Goal: Find specific page/section: Find specific page/section

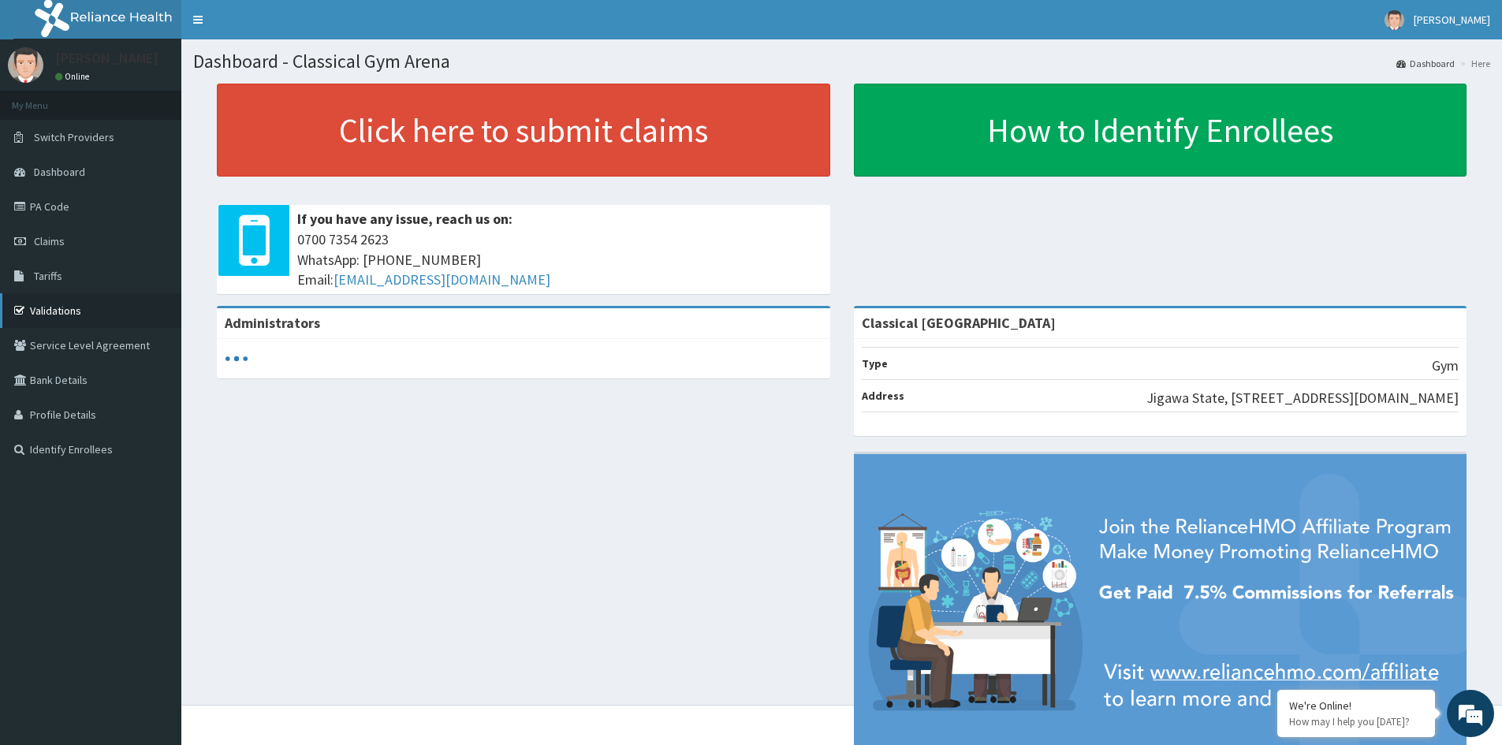
click at [60, 302] on link "Validations" at bounding box center [90, 310] width 181 height 35
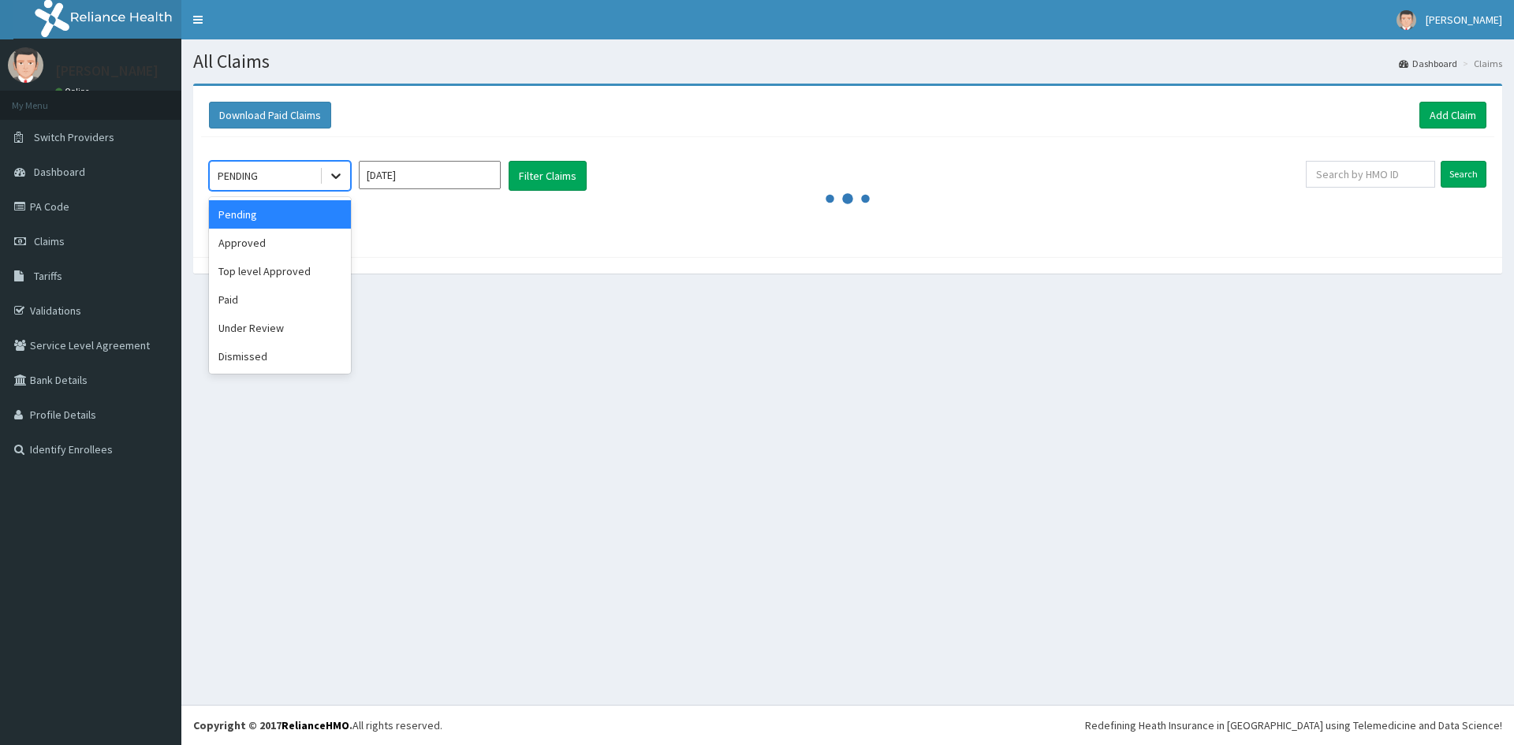
click at [341, 173] on icon at bounding box center [336, 176] width 16 height 16
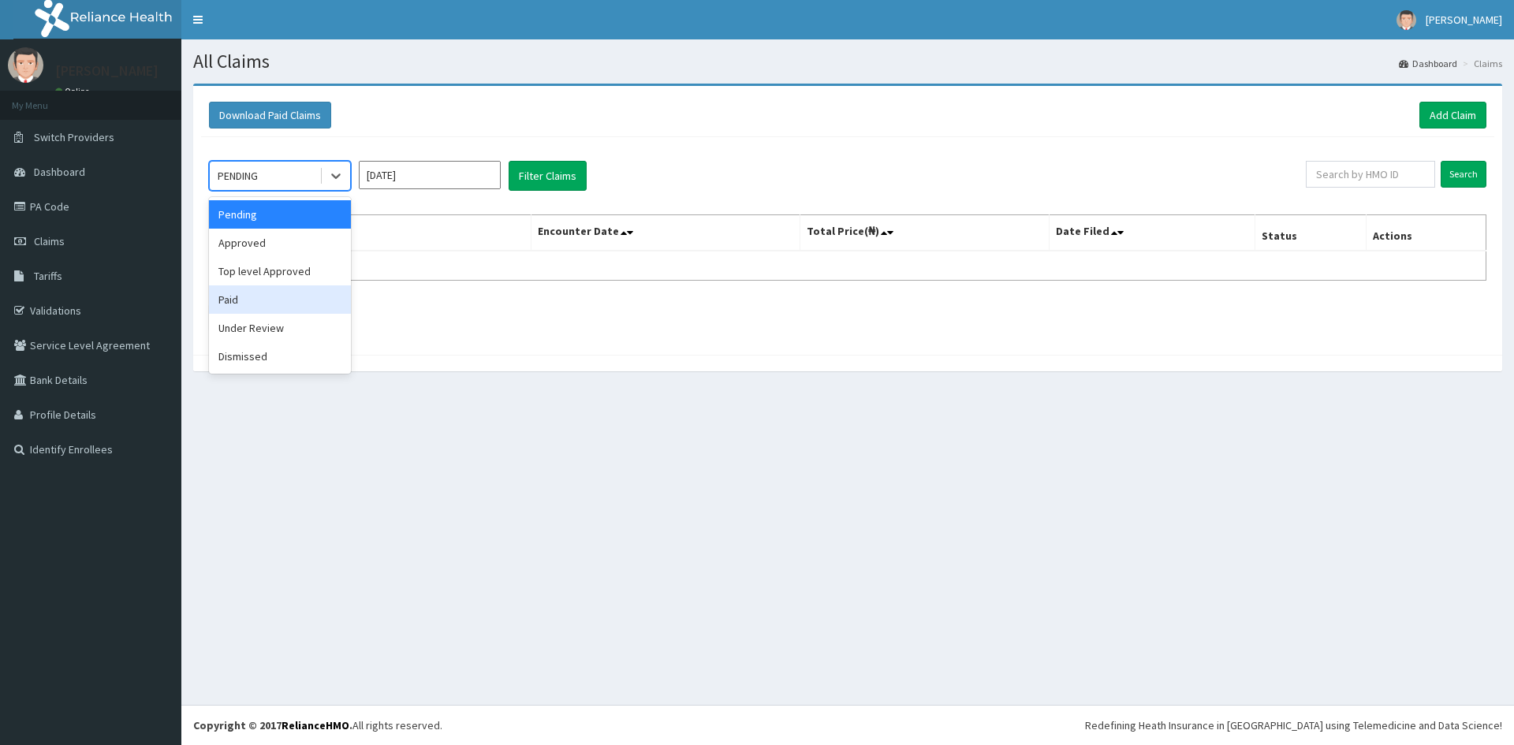
click at [270, 310] on div "Paid" at bounding box center [280, 299] width 142 height 28
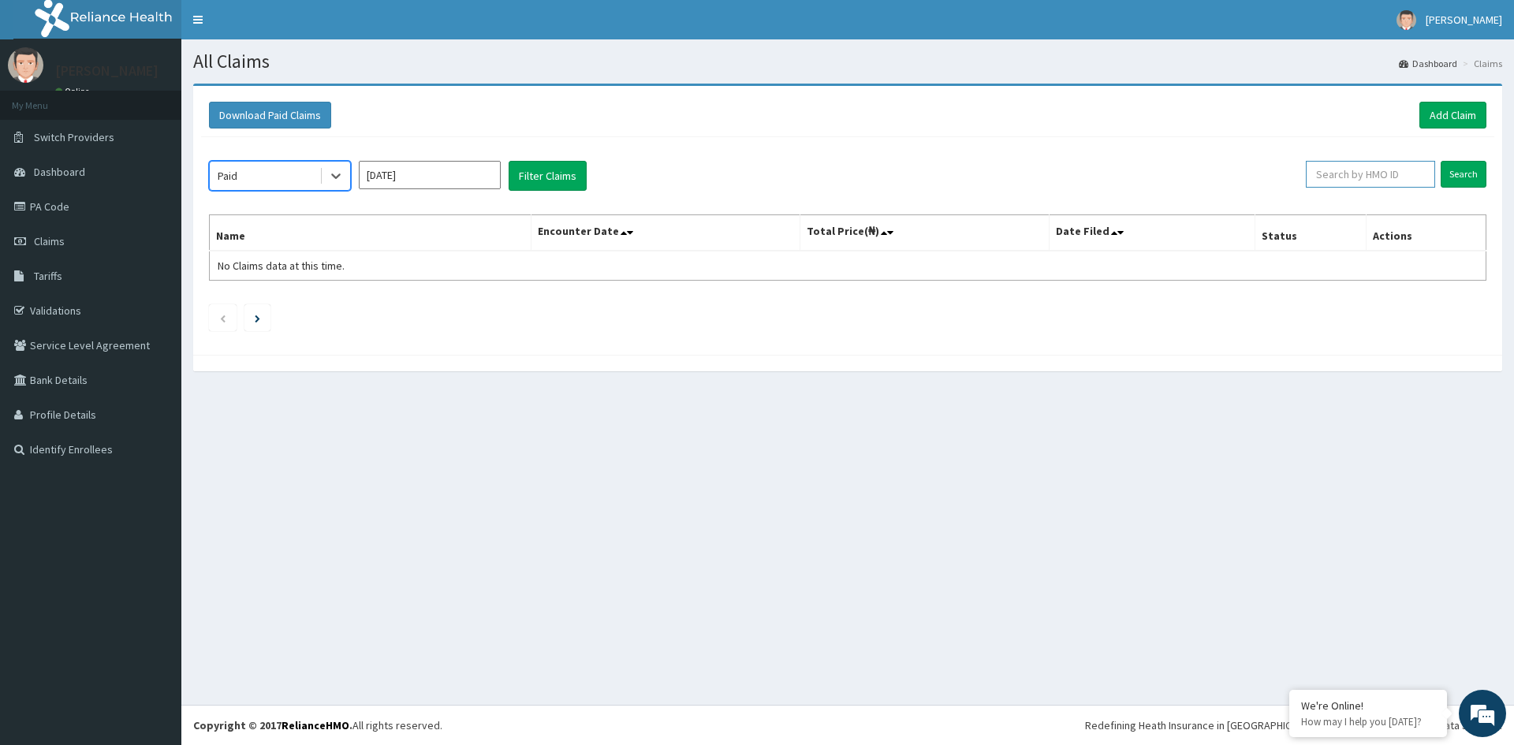
click at [1360, 168] on input "text" at bounding box center [1370, 174] width 129 height 27
paste input "ENP/11624/A"
type input "ENP/11624/A"
click at [498, 180] on input "Aug 2025" at bounding box center [430, 175] width 142 height 28
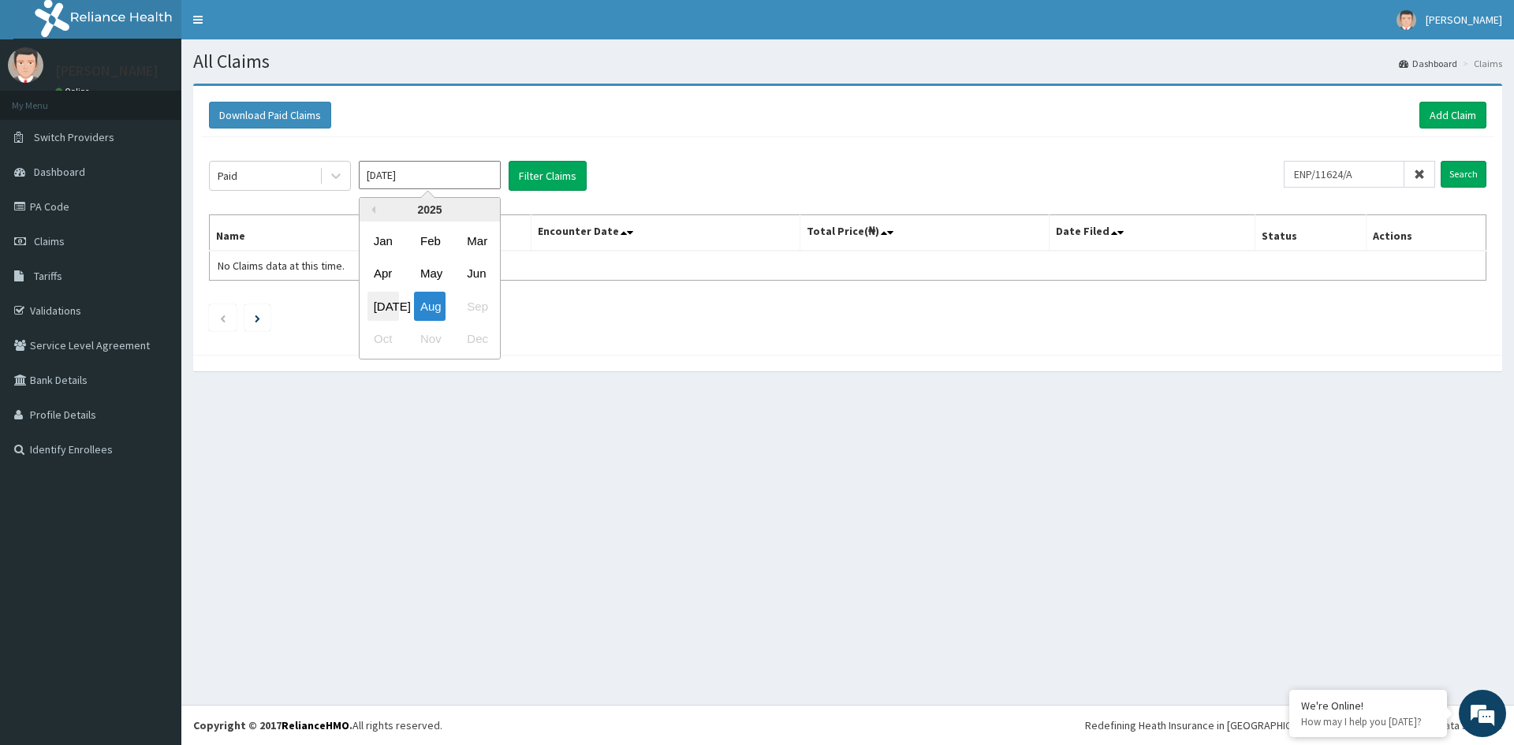
click at [390, 313] on div "Jul" at bounding box center [383, 306] width 32 height 29
type input "Jul 2025"
click at [1480, 179] on input "Search" at bounding box center [1464, 174] width 46 height 27
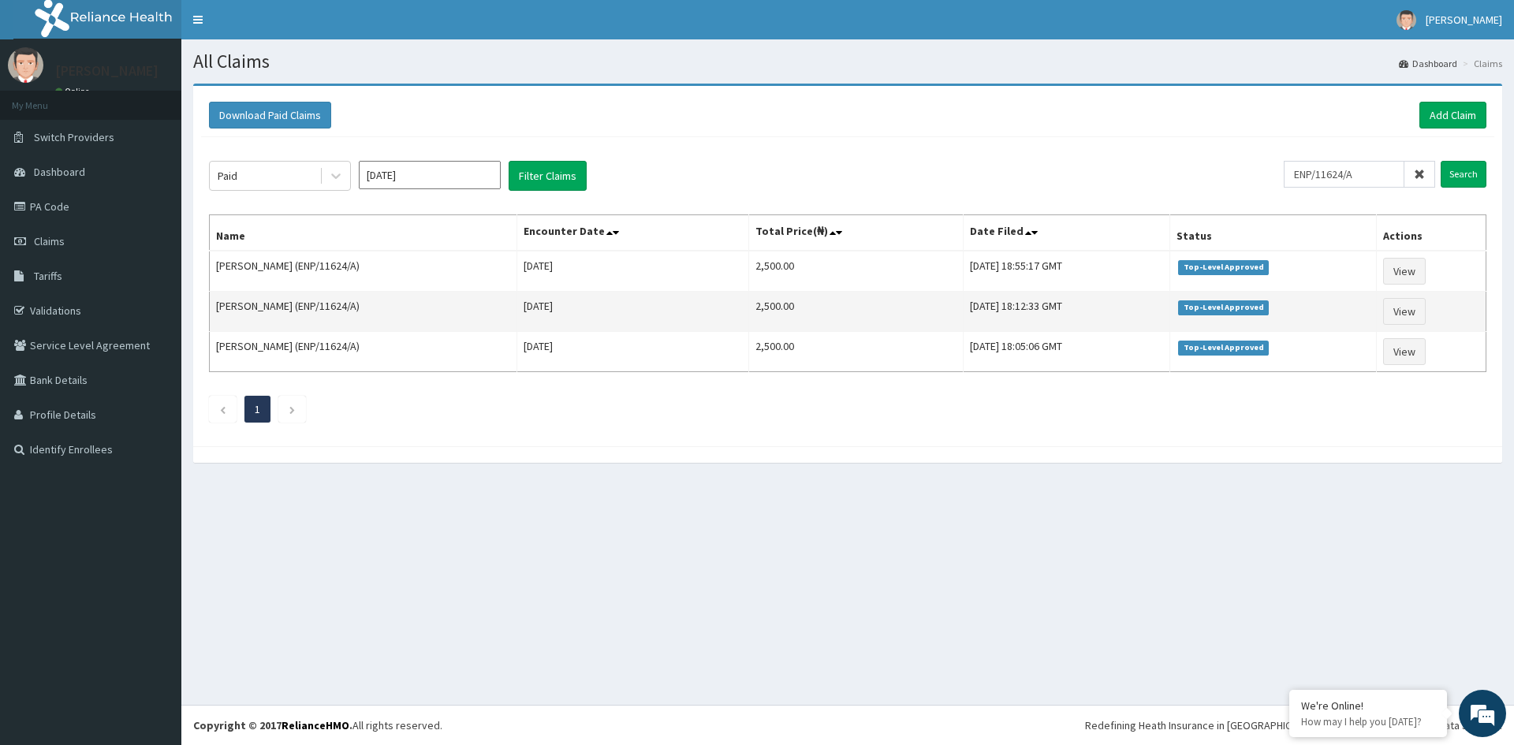
click at [1265, 311] on span "Top-Level Approved" at bounding box center [1223, 307] width 91 height 14
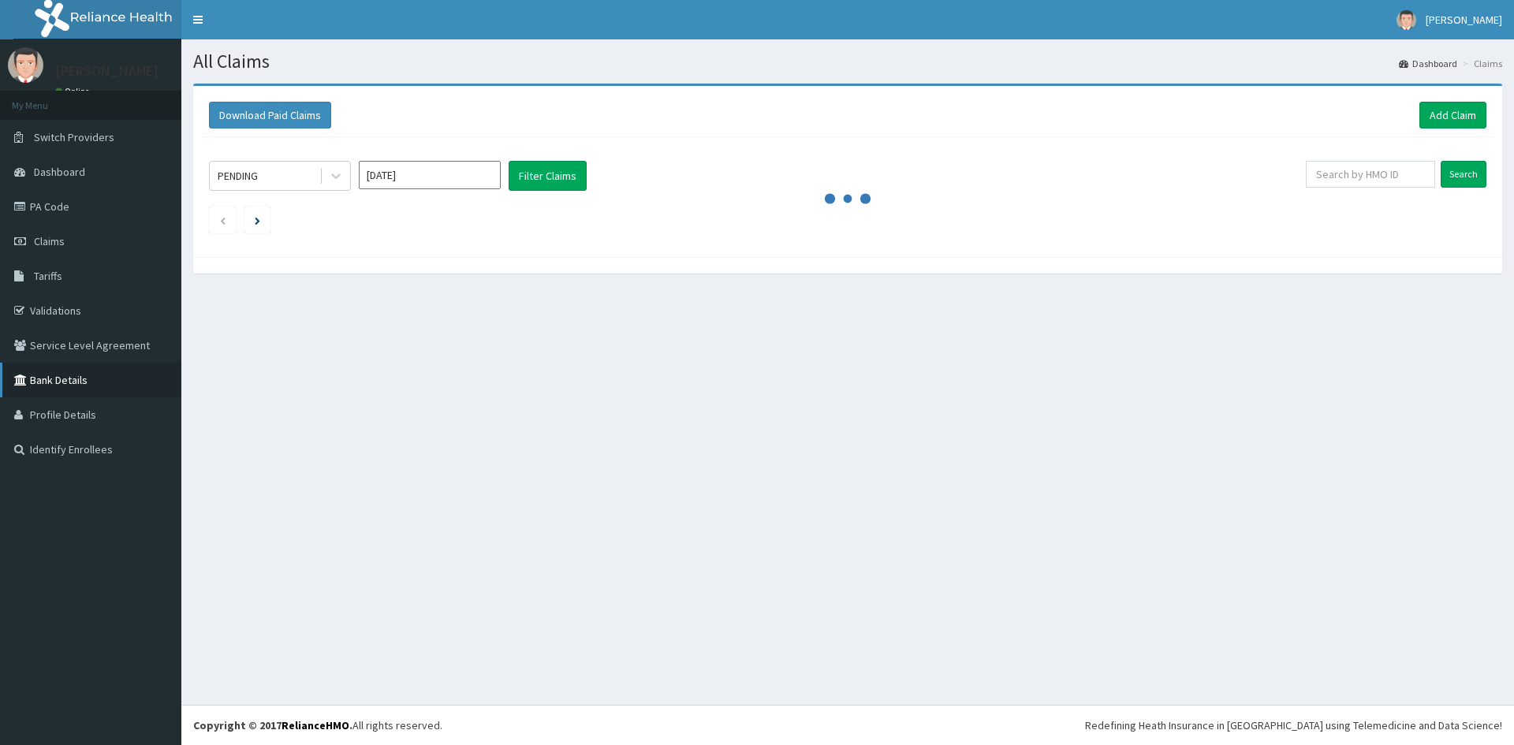
drag, startPoint x: 0, startPoint y: 0, endPoint x: 73, endPoint y: 388, distance: 394.9
click at [73, 388] on link "Bank Details" at bounding box center [90, 380] width 181 height 35
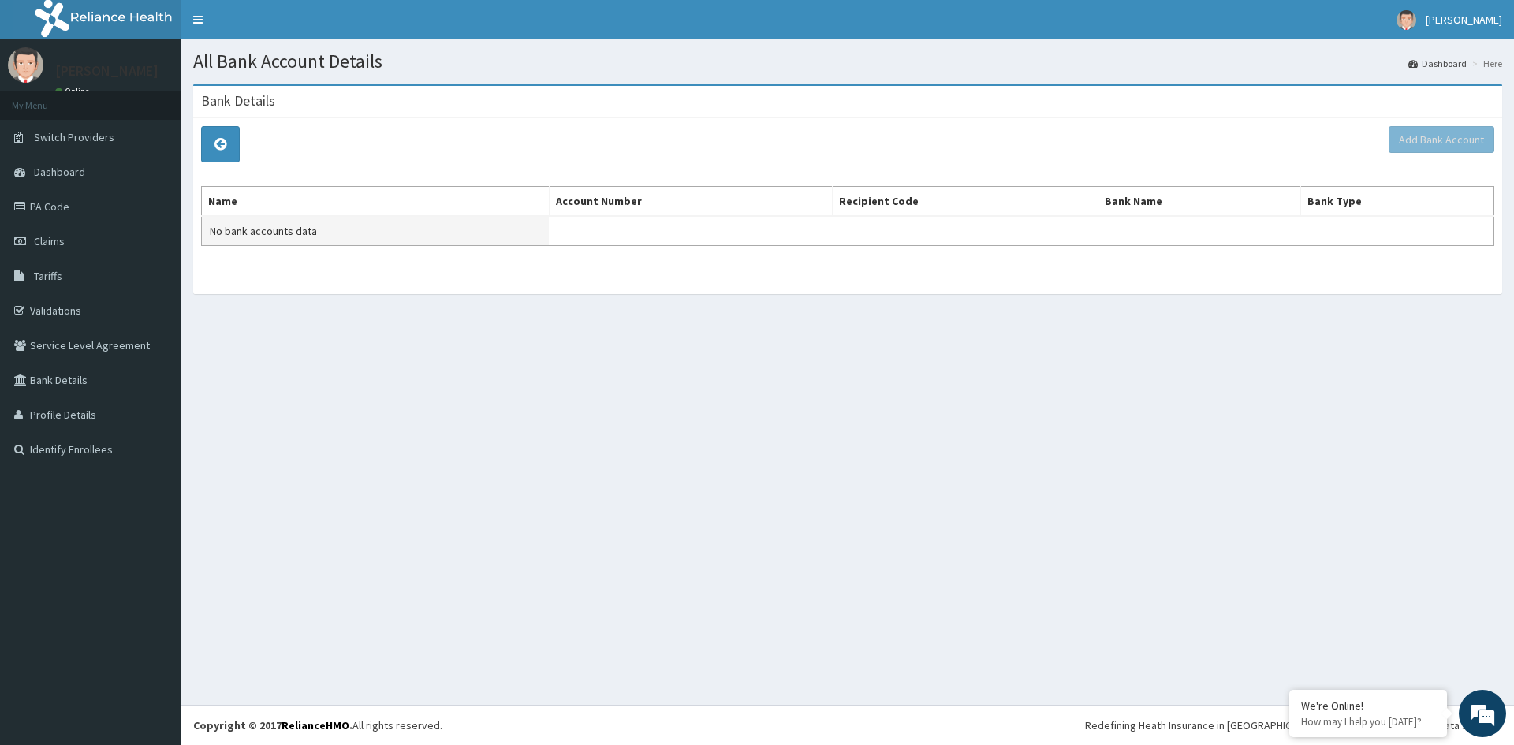
click at [272, 229] on span "No bank accounts data" at bounding box center [263, 231] width 107 height 14
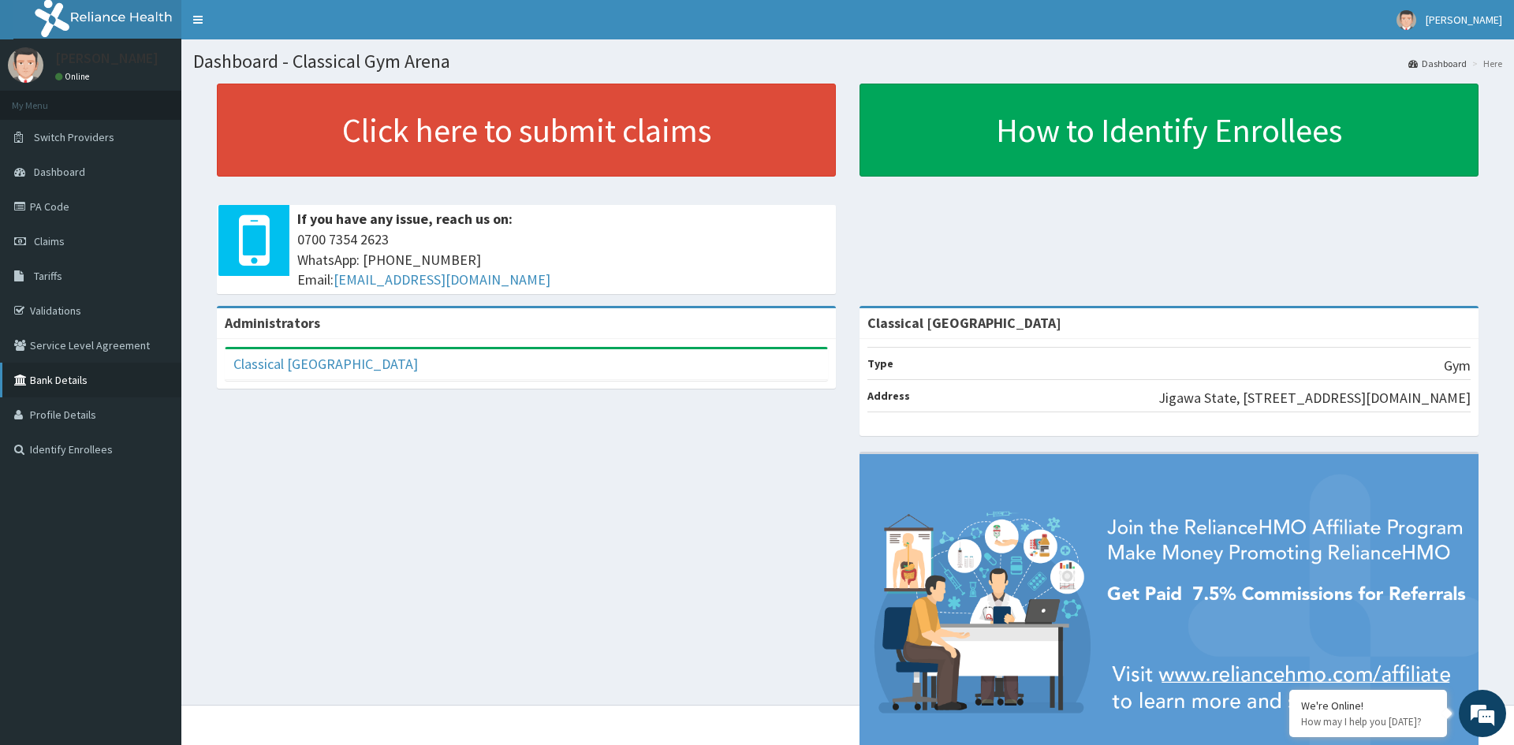
click at [78, 390] on link "Bank Details" at bounding box center [90, 380] width 181 height 35
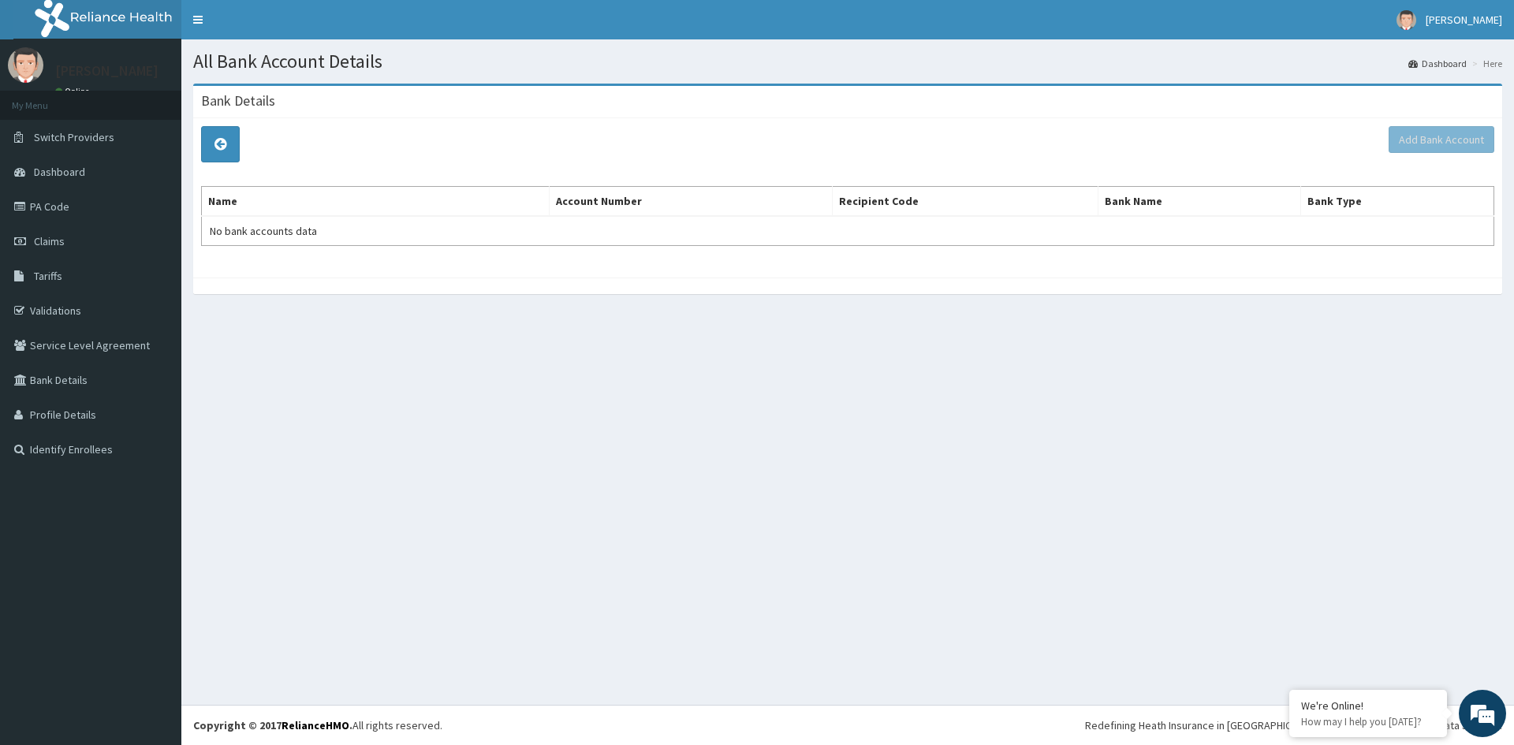
click at [896, 200] on th "Recipient Code" at bounding box center [966, 202] width 266 height 30
click at [1125, 196] on th "Bank Name" at bounding box center [1199, 202] width 203 height 30
drag, startPoint x: 1125, startPoint y: 196, endPoint x: 1292, endPoint y: 200, distance: 167.2
click at [1162, 201] on th "Bank Name" at bounding box center [1199, 202] width 203 height 30
click at [1322, 197] on th "Bank Type" at bounding box center [1396, 202] width 193 height 30
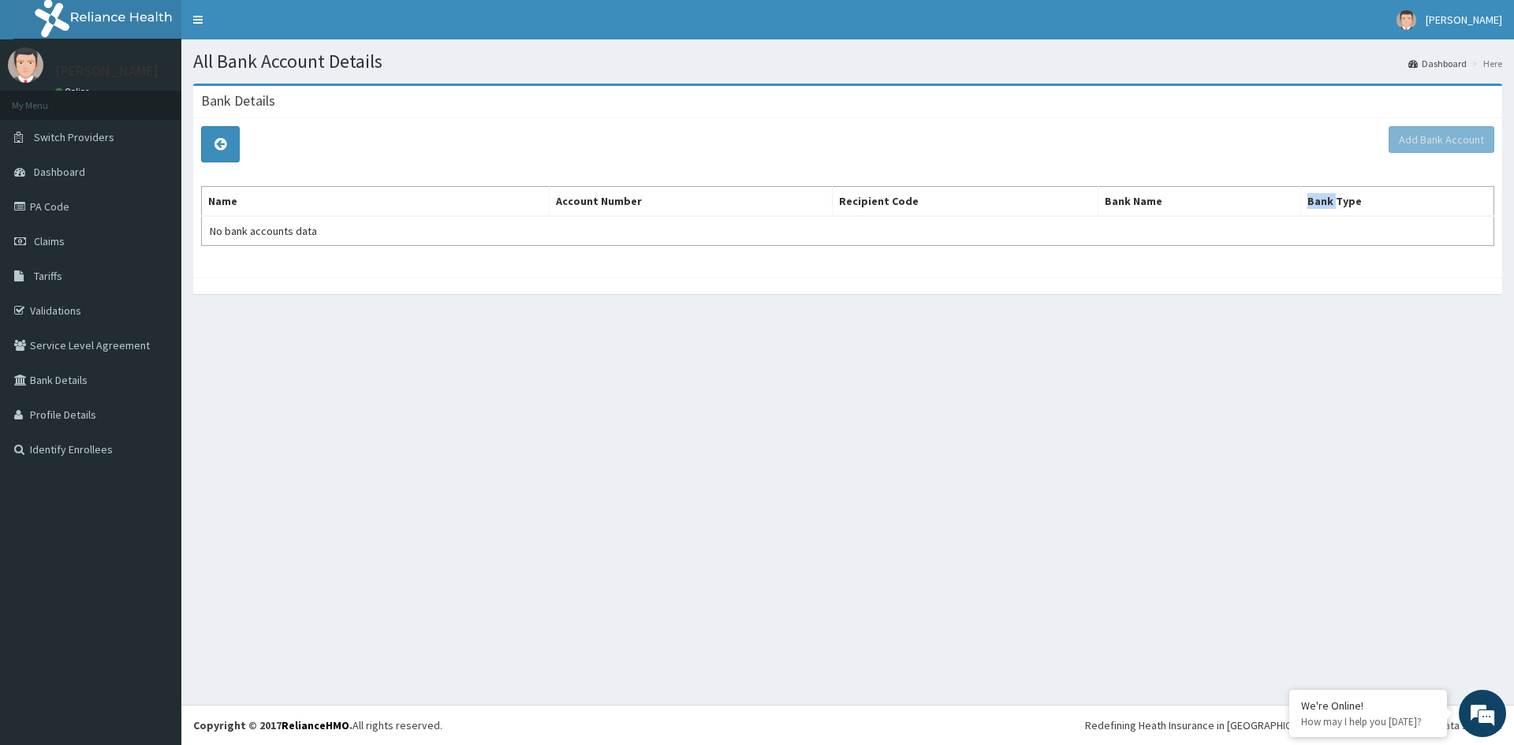
drag, startPoint x: 1322, startPoint y: 197, endPoint x: 1513, endPoint y: 144, distance: 199.0
click at [1352, 196] on th "Bank Type" at bounding box center [1396, 202] width 193 height 30
click at [1147, 404] on div "All Bank Account Details Dashboard Here Bank Details Add Bank Account Name Acco…" at bounding box center [847, 372] width 1333 height 666
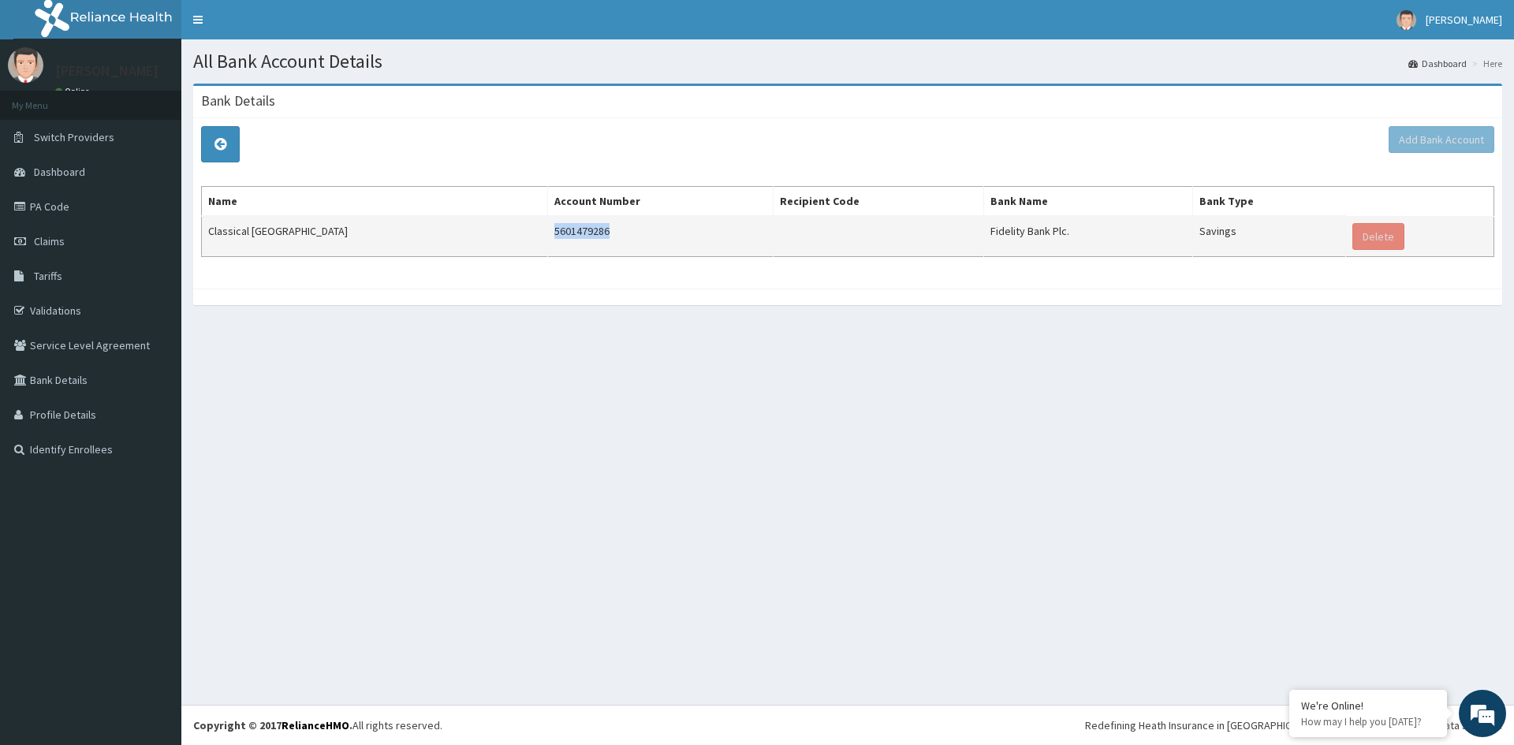
drag, startPoint x: 532, startPoint y: 234, endPoint x: 476, endPoint y: 238, distance: 56.1
click at [548, 238] on td "5601479286" at bounding box center [660, 236] width 225 height 40
copy td "5601479286"
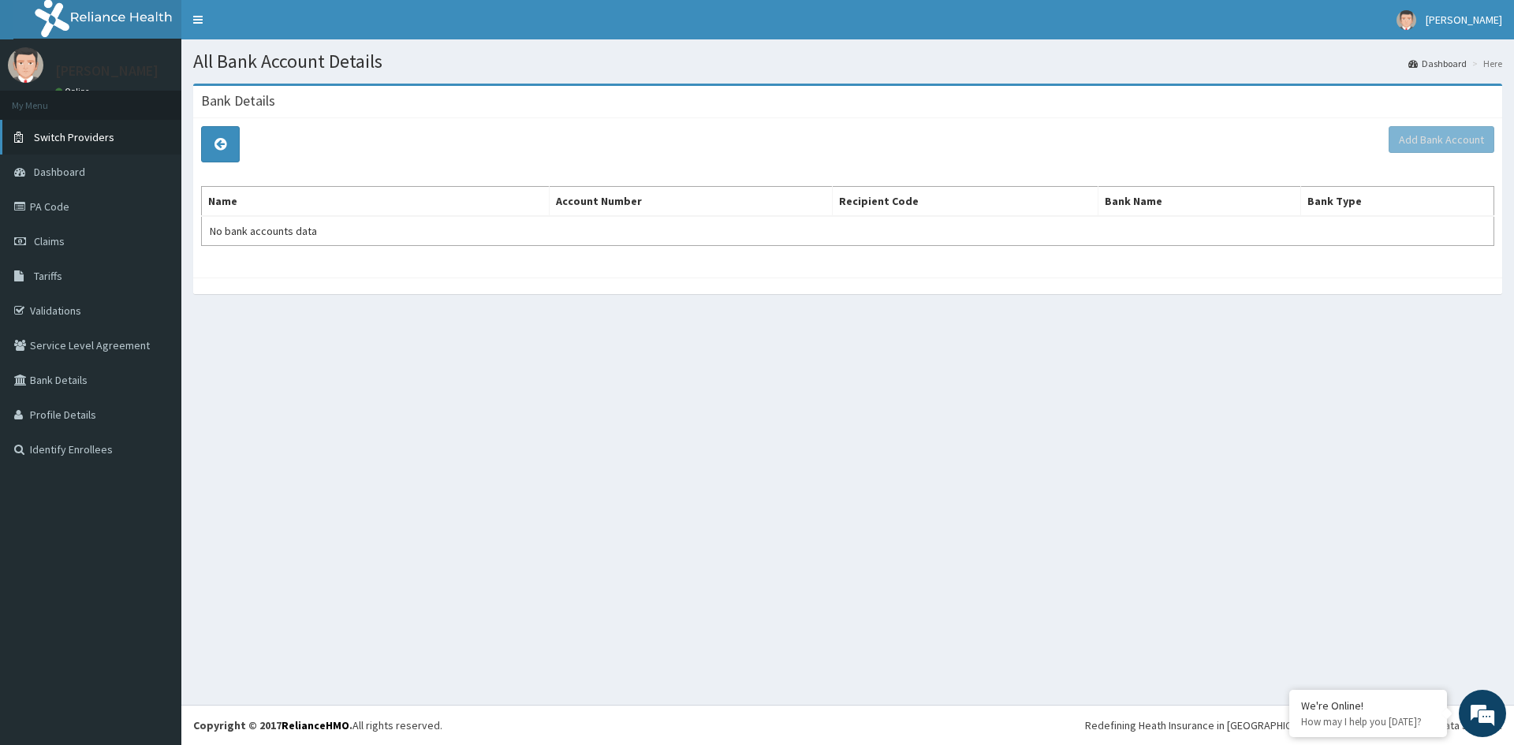
click at [84, 144] on span "Switch Providers" at bounding box center [74, 137] width 80 height 14
